Goal: Information Seeking & Learning: Learn about a topic

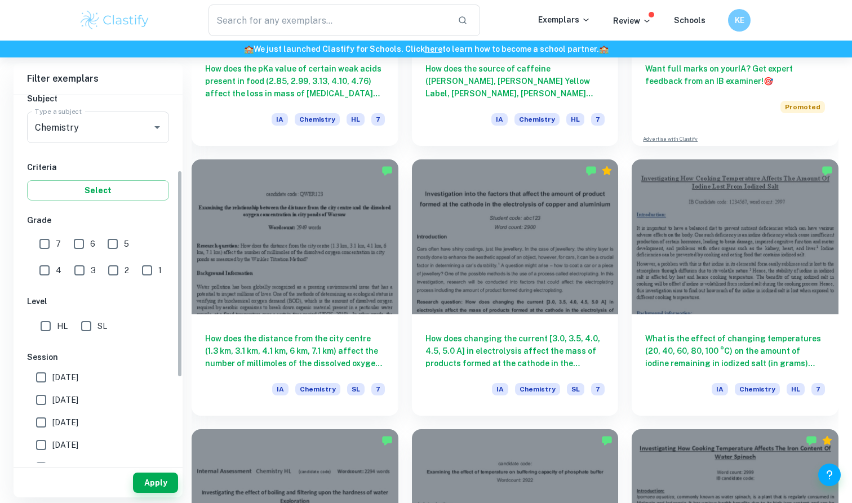
scroll to position [132, 0]
click at [101, 318] on label "SL" at bounding box center [91, 326] width 32 height 23
click at [97, 318] on input "SL" at bounding box center [86, 326] width 23 height 23
checkbox input "true"
click at [175, 487] on button "Apply" at bounding box center [155, 483] width 45 height 20
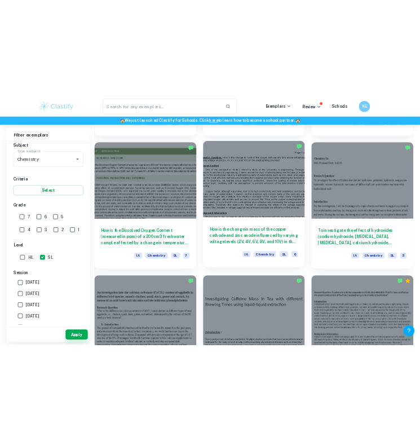
scroll to position [1113, 0]
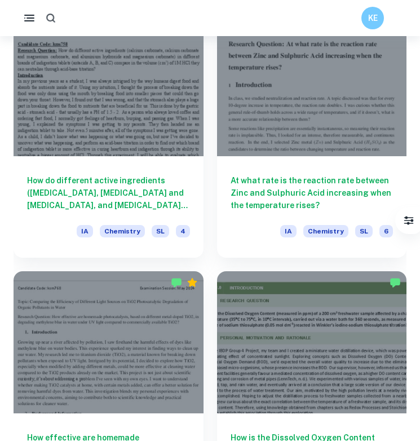
click at [48, 14] on icon "button" at bounding box center [51, 18] width 12 height 12
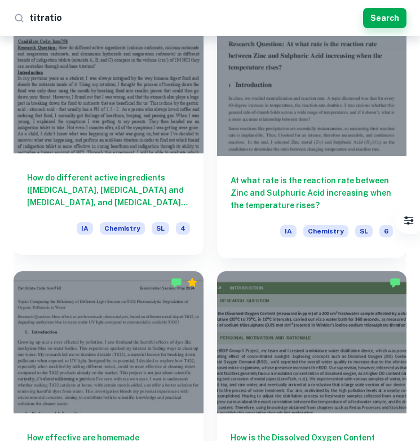
type input "titration"
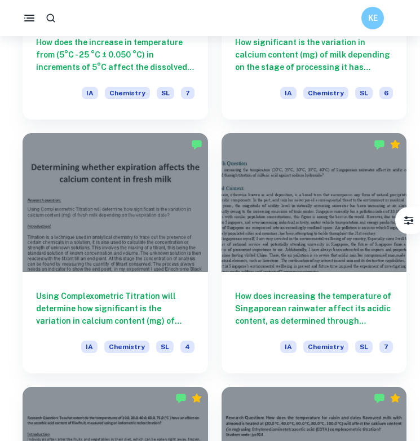
scroll to position [1380, 0]
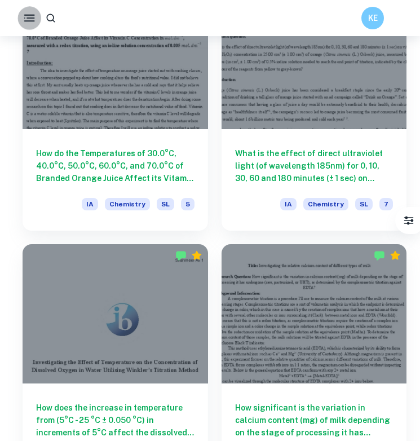
click at [28, 21] on icon "button" at bounding box center [30, 18] width 14 height 14
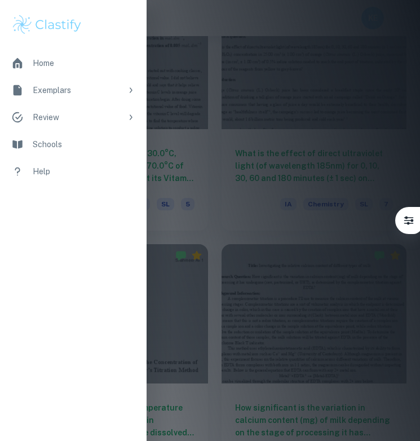
click at [165, 24] on div at bounding box center [210, 220] width 420 height 441
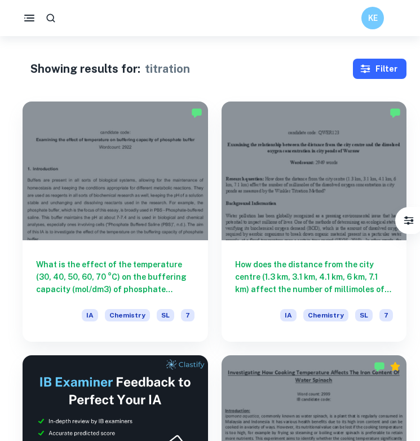
scroll to position [0, 0]
click at [388, 74] on button "Filter" at bounding box center [380, 69] width 54 height 20
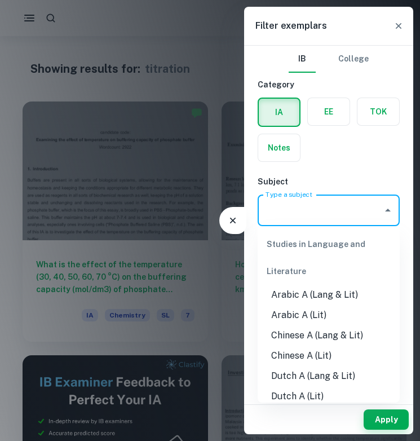
click at [319, 220] on input "Type a subject" at bounding box center [320, 209] width 115 height 21
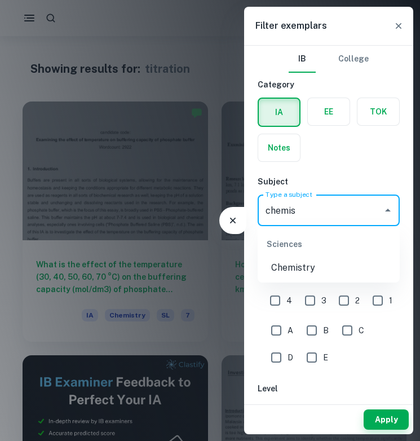
click at [298, 271] on li "Chemistry" at bounding box center [329, 268] width 142 height 20
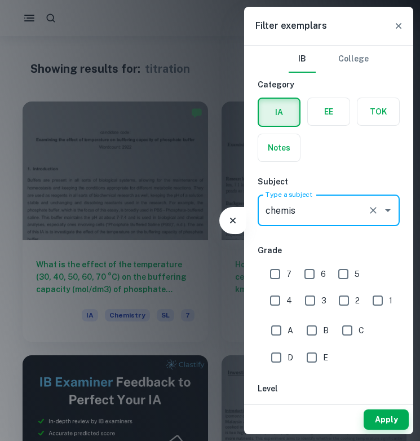
type input "Chemistry"
click at [280, 273] on input "7" at bounding box center [275, 274] width 23 height 23
checkbox input "true"
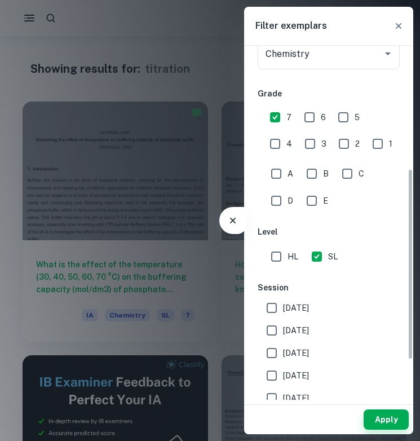
scroll to position [233, 0]
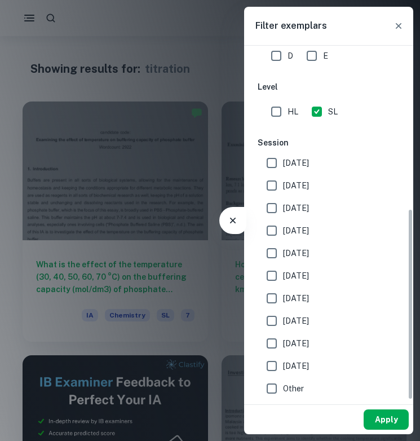
click at [373, 411] on button "Apply" at bounding box center [385, 419] width 45 height 20
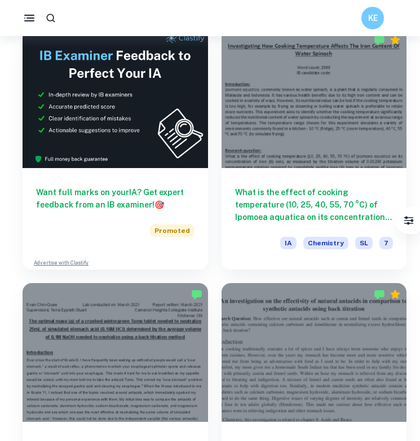
scroll to position [407, 0]
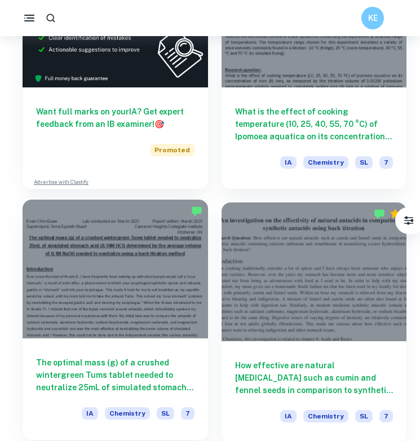
click at [173, 291] on div at bounding box center [115, 268] width 185 height 139
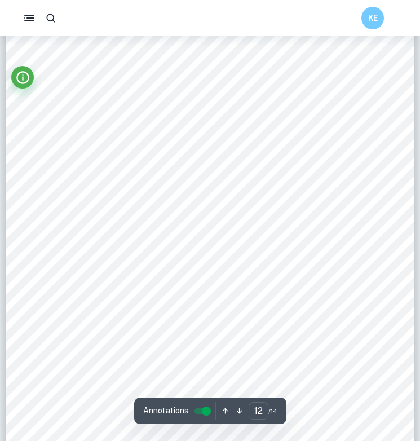
scroll to position [5920, 1]
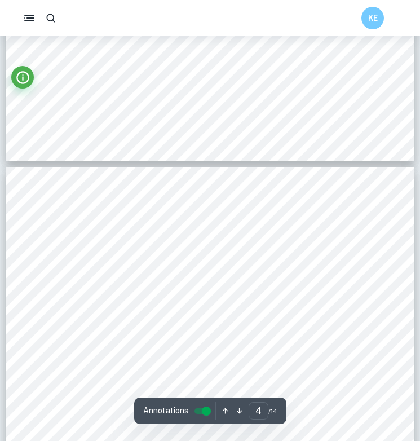
type input "3"
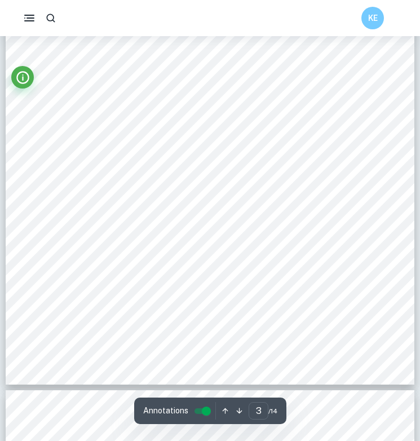
scroll to position [1245, 0]
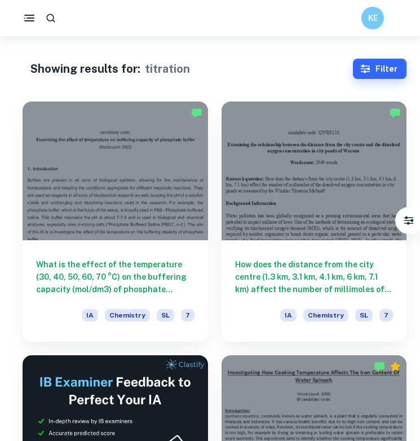
scroll to position [3, 0]
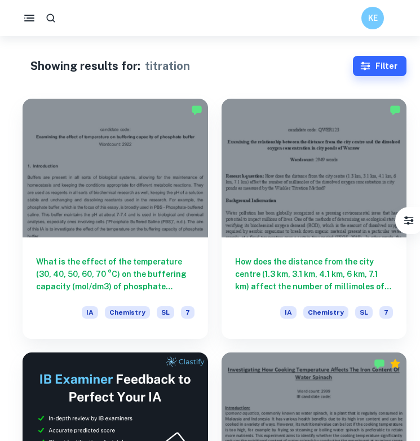
click at [53, 15] on icon "button" at bounding box center [50, 17] width 11 height 11
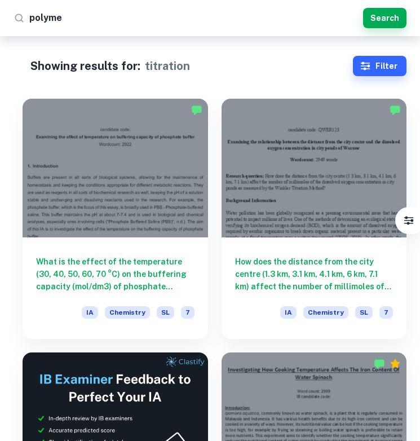
type input "polymer"
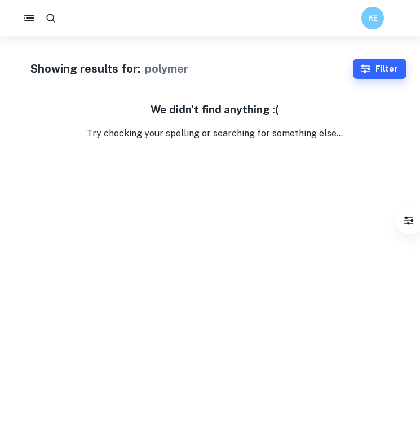
click at [167, 31] on div "KE" at bounding box center [210, 18] width 420 height 36
click at [54, 14] on icon "button" at bounding box center [50, 17] width 11 height 11
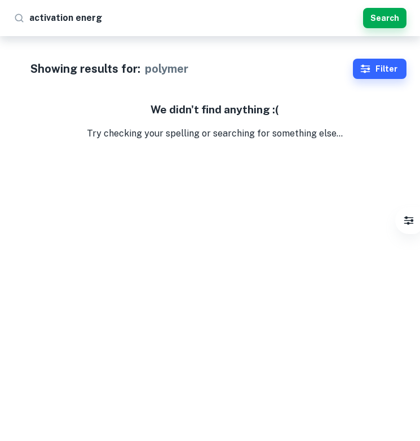
type input "activation energy"
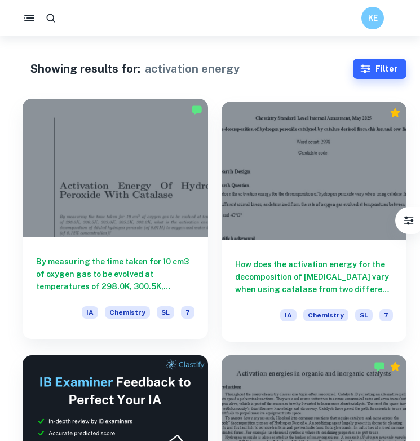
click at [118, 172] on div at bounding box center [115, 168] width 185 height 139
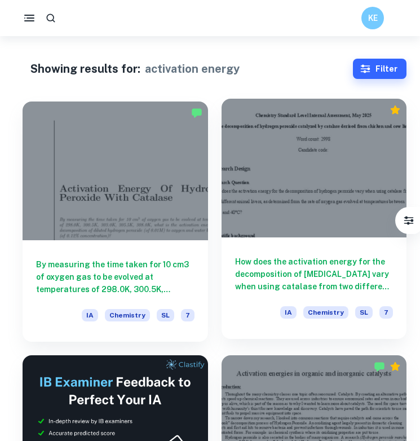
click at [292, 221] on div at bounding box center [313, 168] width 185 height 139
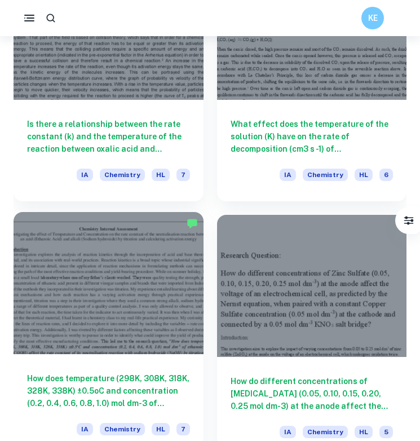
scroll to position [4764, 0]
